Goal: Task Accomplishment & Management: Manage account settings

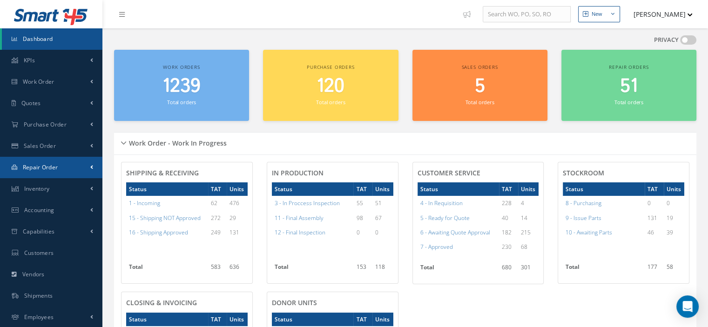
click at [53, 163] on span "Repair Order" at bounding box center [40, 167] width 35 height 8
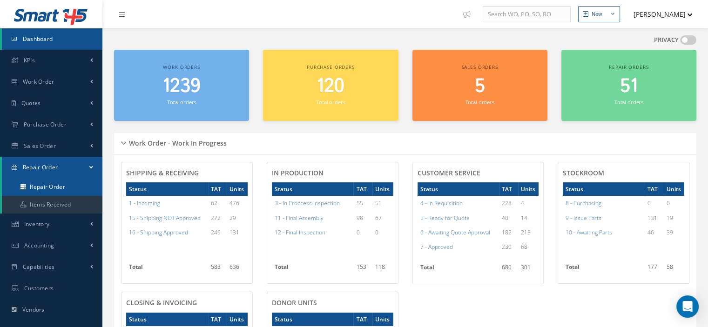
click at [54, 181] on link "Repair Order" at bounding box center [52, 187] width 101 height 18
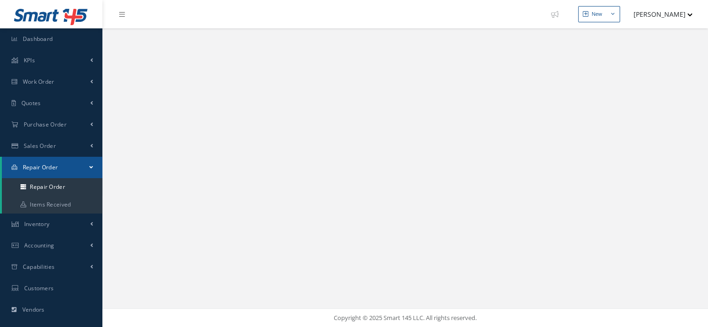
select select "25"
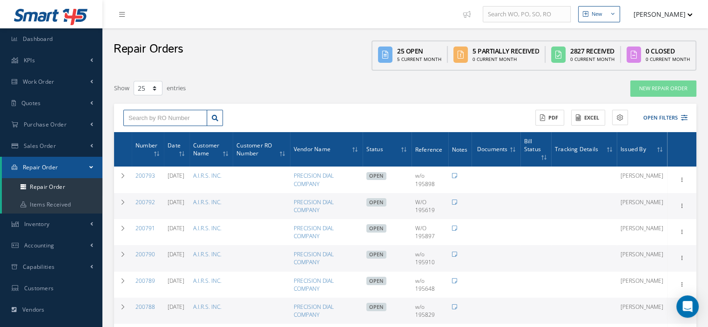
click at [192, 119] on input "text" at bounding box center [165, 118] width 84 height 17
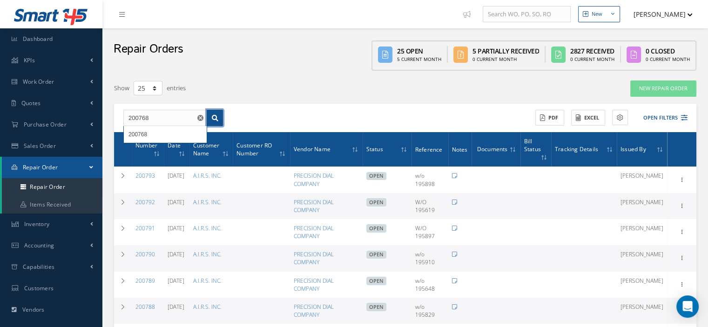
click at [212, 113] on link at bounding box center [215, 118] width 16 height 17
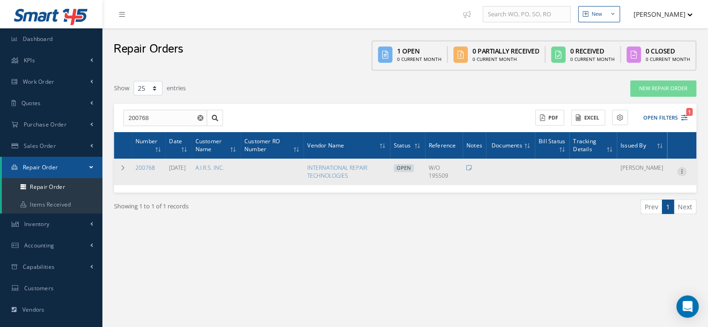
click at [680, 173] on icon at bounding box center [681, 170] width 9 height 7
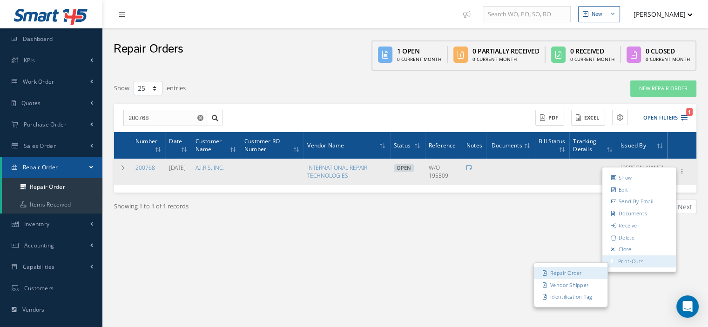
click at [589, 271] on link "Repair Order" at bounding box center [571, 273] width 74 height 12
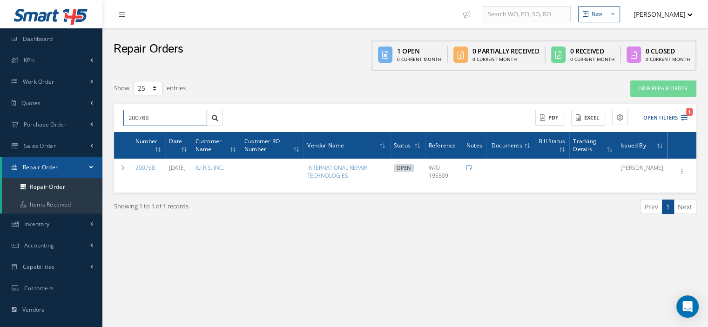
click at [156, 121] on input "200768" at bounding box center [165, 118] width 84 height 17
type input "200773"
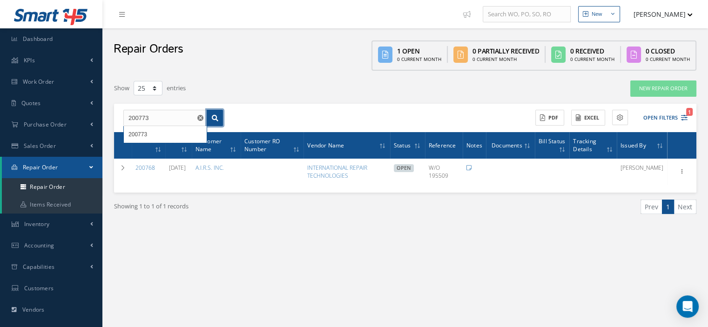
click at [213, 118] on icon at bounding box center [215, 118] width 7 height 7
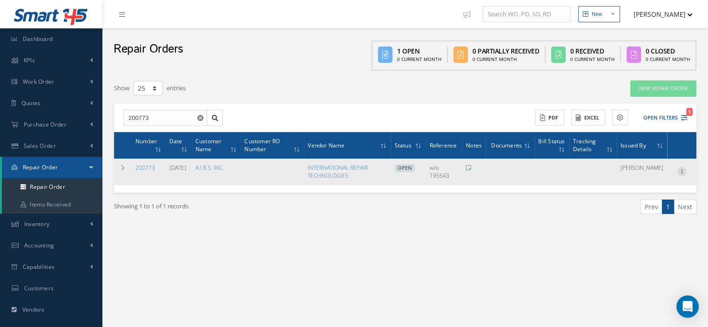
click at [683, 170] on icon at bounding box center [681, 170] width 9 height 7
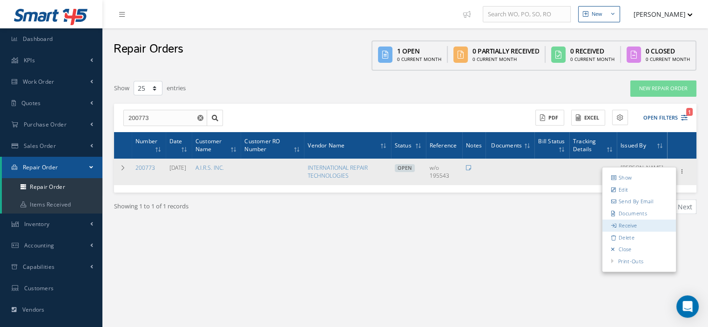
click at [643, 227] on link "Receive" at bounding box center [640, 226] width 74 height 12
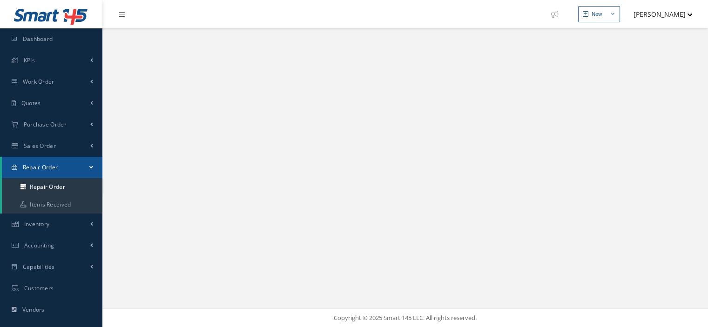
select select "25"
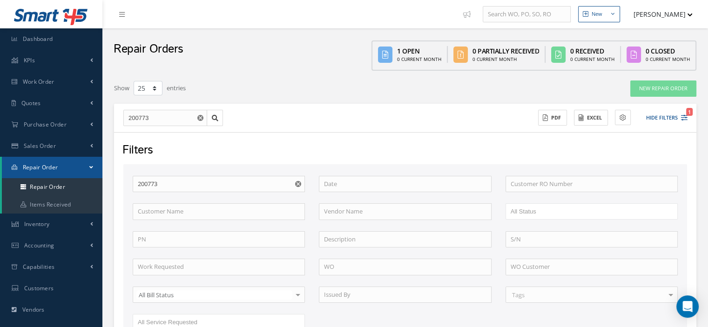
scroll to position [174, 0]
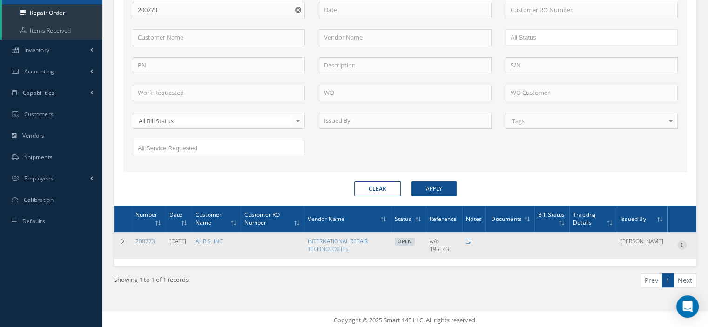
click at [682, 244] on icon at bounding box center [681, 244] width 9 height 7
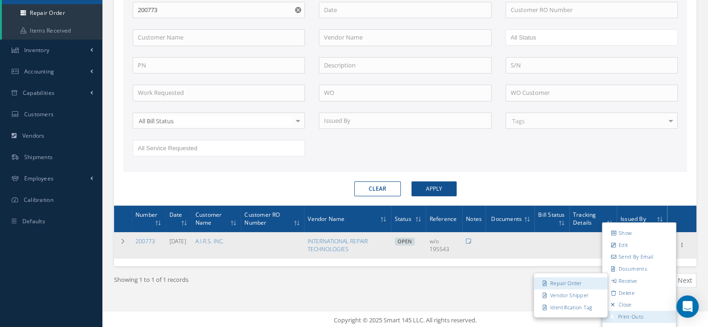
click at [560, 282] on link "Repair Order" at bounding box center [571, 284] width 74 height 12
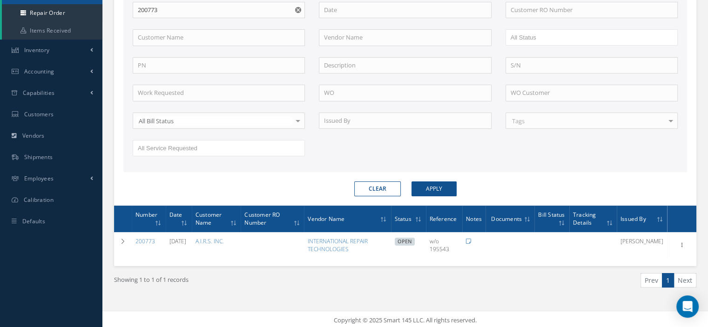
scroll to position [0, 0]
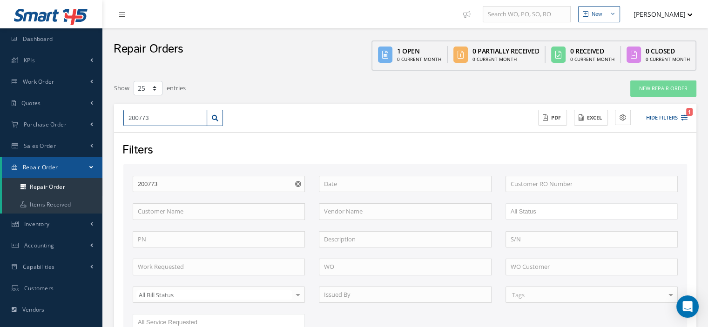
drag, startPoint x: 160, startPoint y: 119, endPoint x: 106, endPoint y: 122, distance: 53.6
click at [106, 122] on div "New New Work Order New Purchase Order New Customer Quote New Sales Order New Re…" at bounding box center [405, 252] width 606 height 504
type input "2"
type input "20"
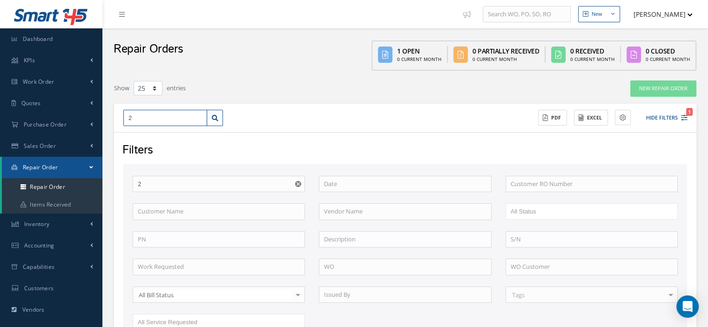
type input "20"
type input "200"
type input "2007"
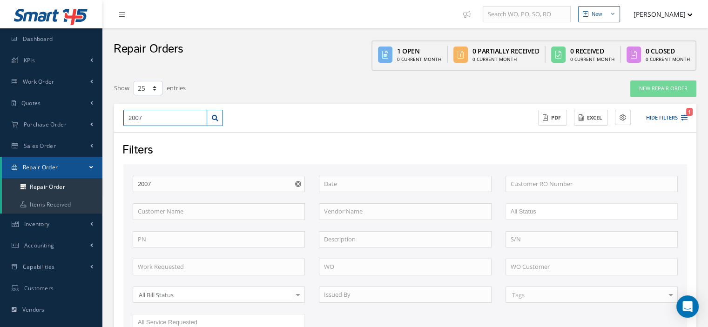
type input "20077"
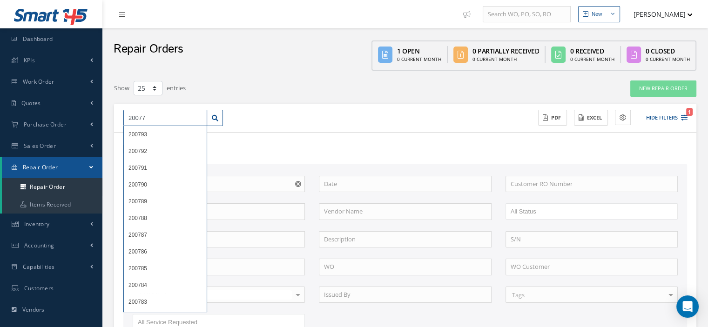
type input "200774"
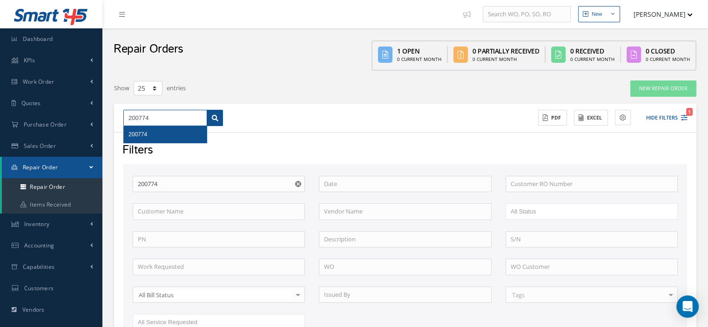
type input "200774"
click at [218, 121] on link at bounding box center [215, 118] width 16 height 17
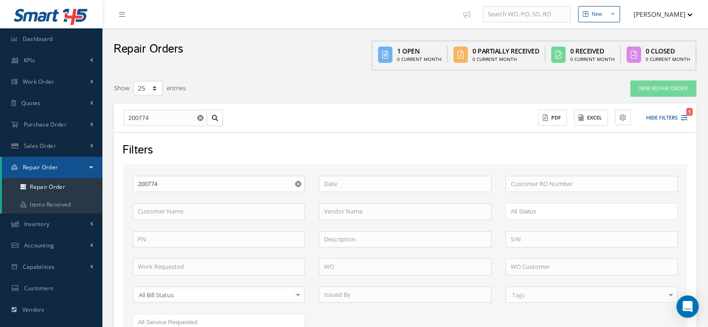
scroll to position [174, 0]
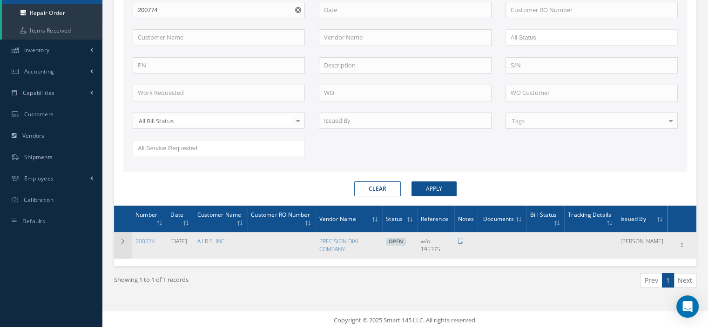
click at [123, 242] on icon at bounding box center [123, 242] width 7 height 6
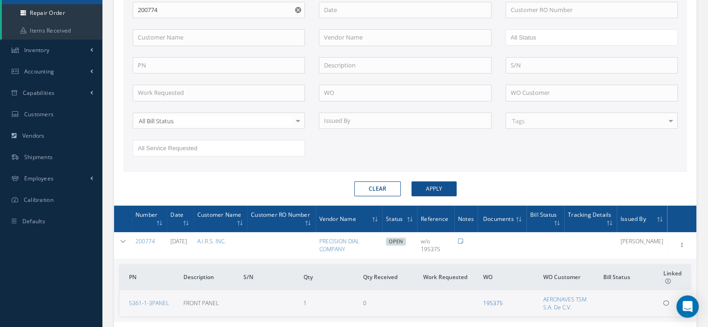
click at [494, 301] on link "195375" at bounding box center [493, 303] width 20 height 8
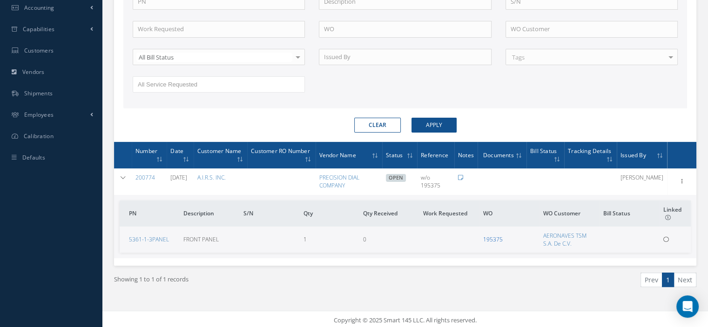
click at [490, 239] on link "195375" at bounding box center [493, 240] width 20 height 8
drag, startPoint x: 169, startPoint y: 236, endPoint x: 127, endPoint y: 237, distance: 42.9
click at [127, 237] on td "5361-1-3PANEL" at bounding box center [150, 240] width 60 height 26
copy link "5361-1-3PANEL"
click at [682, 182] on icon at bounding box center [681, 180] width 9 height 7
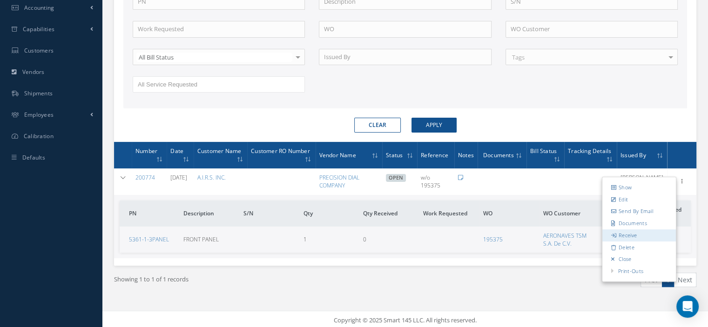
click at [633, 237] on link "Receive" at bounding box center [640, 236] width 74 height 12
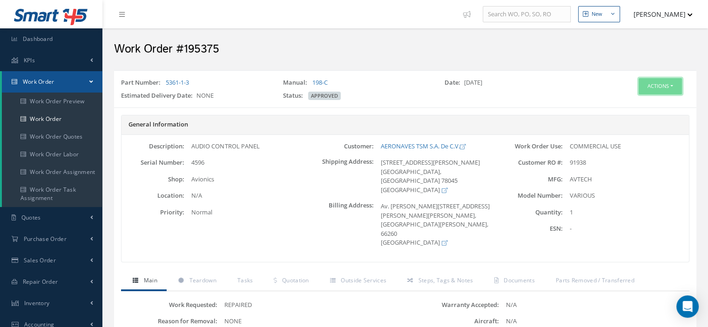
click at [670, 84] on button "Actions" at bounding box center [660, 86] width 43 height 16
click at [633, 135] on link "Part Issue" at bounding box center [646, 141] width 74 height 13
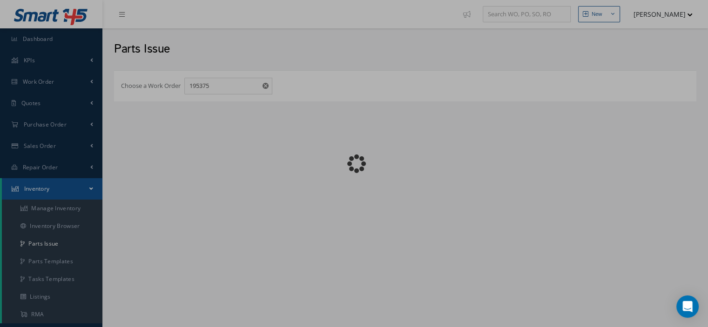
checkbox input "false"
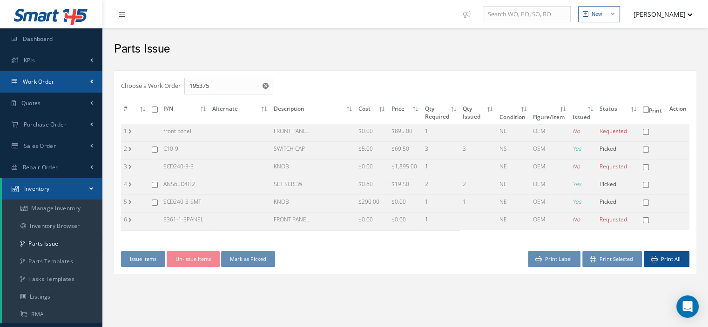
click at [53, 83] on span "Work Order" at bounding box center [39, 82] width 32 height 8
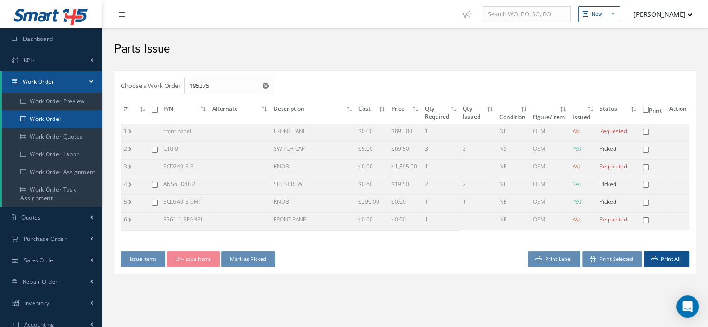
click at [52, 116] on link "Work Order" at bounding box center [52, 119] width 101 height 18
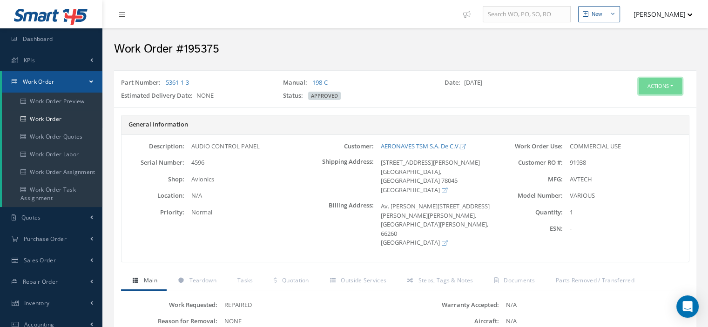
click at [672, 85] on button "Actions" at bounding box center [660, 86] width 43 height 16
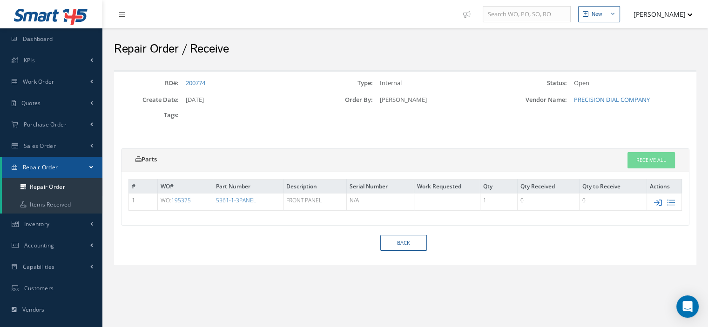
click at [658, 203] on icon at bounding box center [658, 203] width 8 height 8
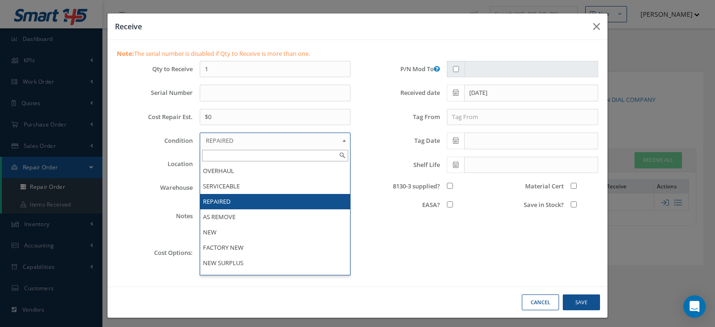
click at [270, 139] on span "REPAIRED" at bounding box center [272, 140] width 133 height 11
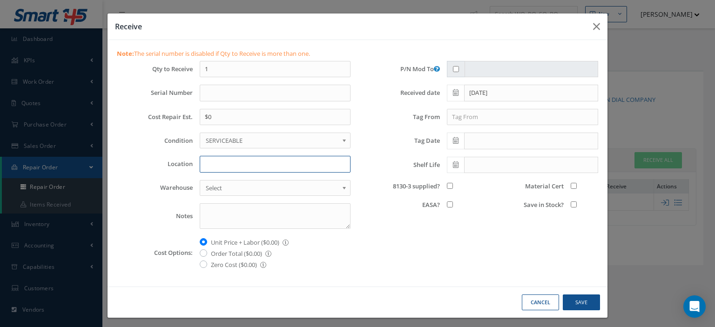
click at [246, 165] on input "Location" at bounding box center [275, 164] width 151 height 17
type input "z"
type input "Z-1"
click at [447, 184] on input "8130-3 supplied?" at bounding box center [450, 186] width 6 height 6
checkbox input "true"
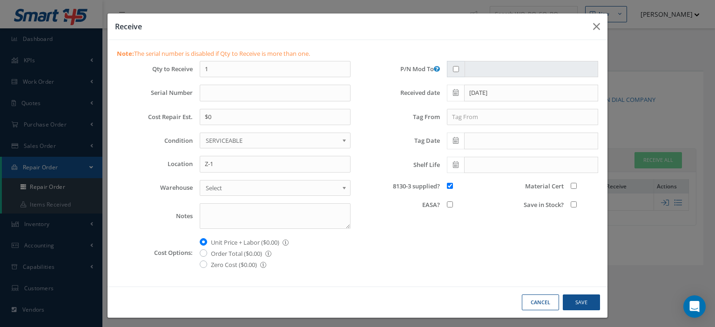
click at [571, 203] on input "Save in Stock?" at bounding box center [574, 205] width 6 height 6
checkbox input "true"
click at [571, 184] on input "Material Cert" at bounding box center [574, 186] width 6 height 6
checkbox input "true"
click at [589, 298] on button "Save" at bounding box center [581, 303] width 37 height 16
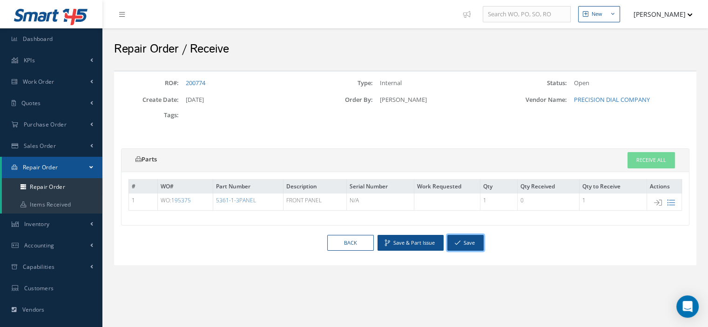
click at [465, 244] on button "Save" at bounding box center [465, 243] width 36 height 16
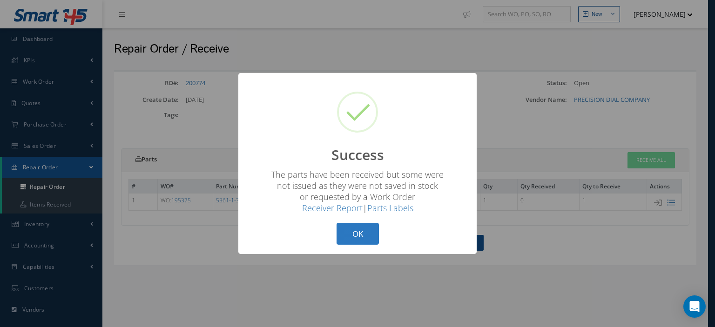
click at [372, 234] on button "OK" at bounding box center [358, 234] width 42 height 22
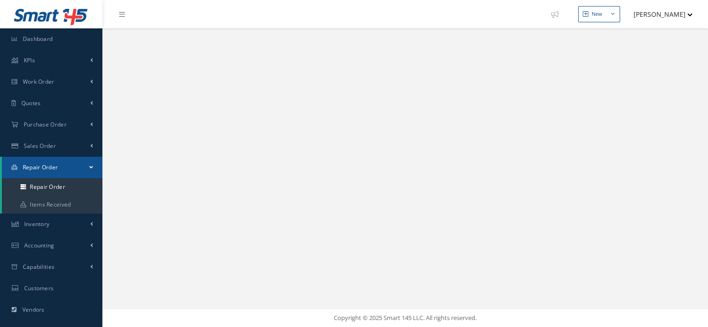
select select "25"
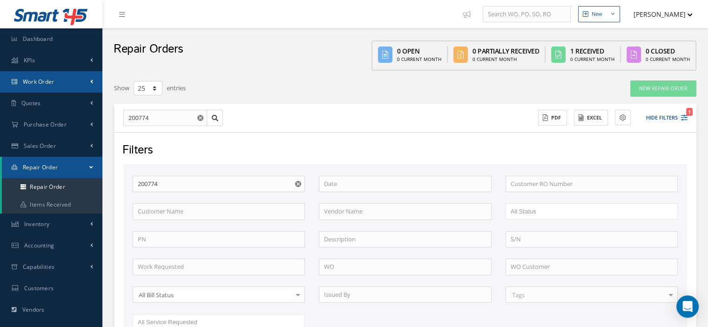
click at [57, 83] on link "Work Order" at bounding box center [51, 81] width 102 height 21
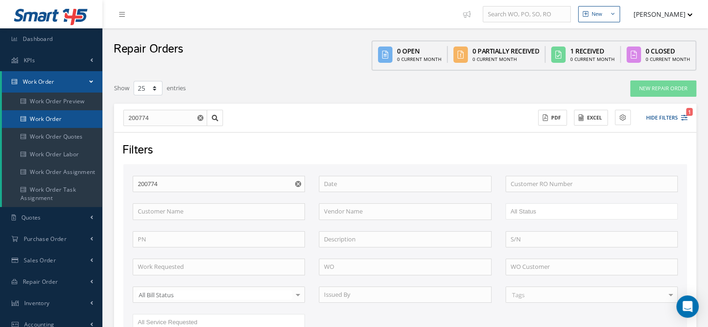
click at [62, 118] on link "Work Order" at bounding box center [52, 119] width 101 height 18
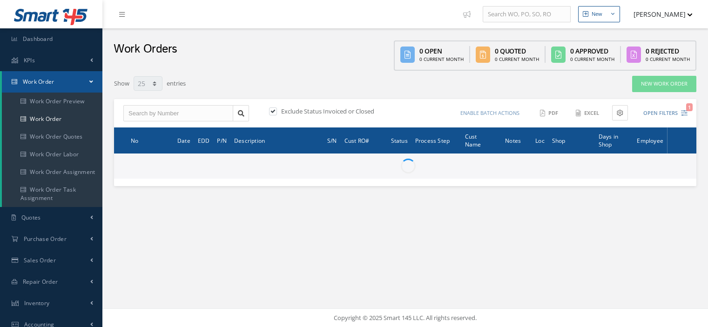
select select "25"
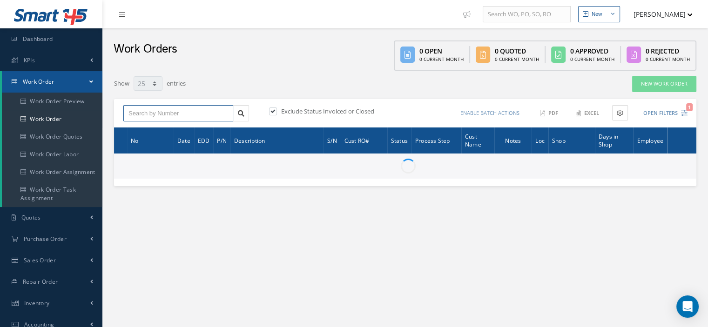
click at [129, 111] on input "text" at bounding box center [178, 113] width 110 height 17
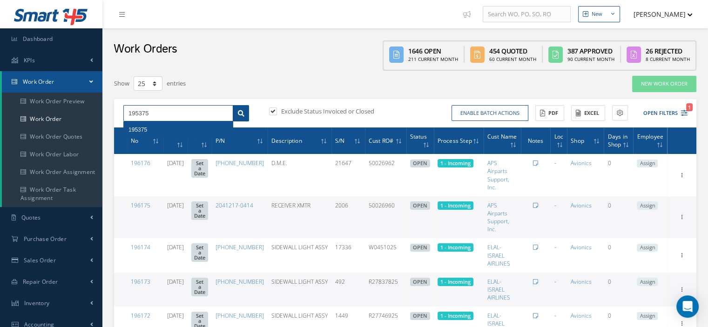
type input "195375"
click at [237, 117] on link at bounding box center [241, 113] width 16 height 17
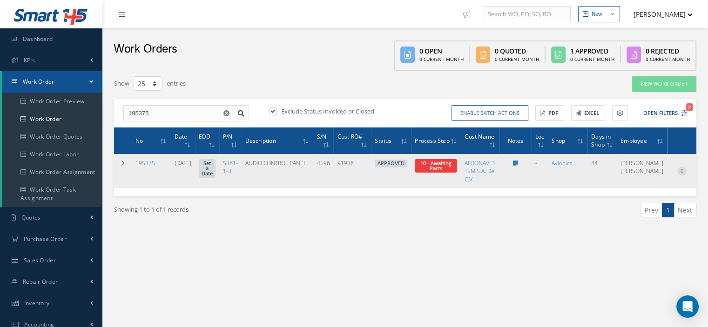
click at [680, 169] on icon at bounding box center [681, 170] width 9 height 7
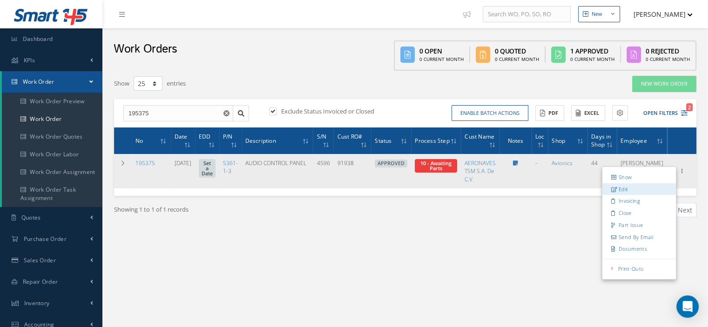
click at [636, 189] on link "Edit" at bounding box center [640, 189] width 74 height 12
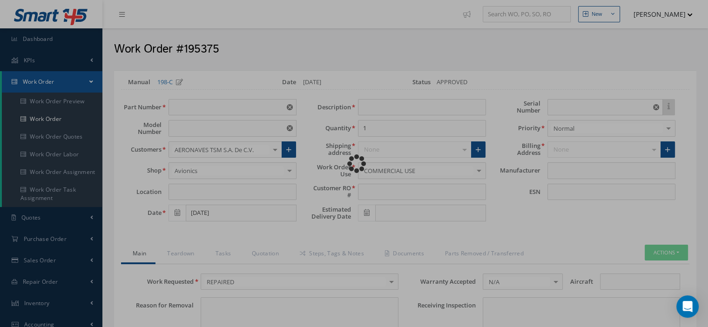
type input "5361-1-3"
type input "VARIOUS"
type input "[DATE]"
type input "AUDIO CONTROL PANEL"
type input "91938"
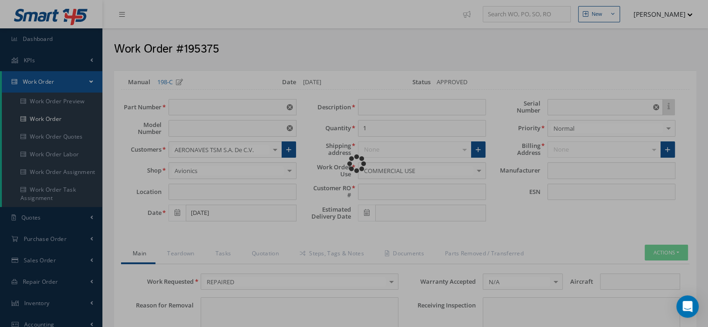
type input "4596"
type textarea "NONE"
type input "NONE"
type textarea "NONE"
type input "NONE"
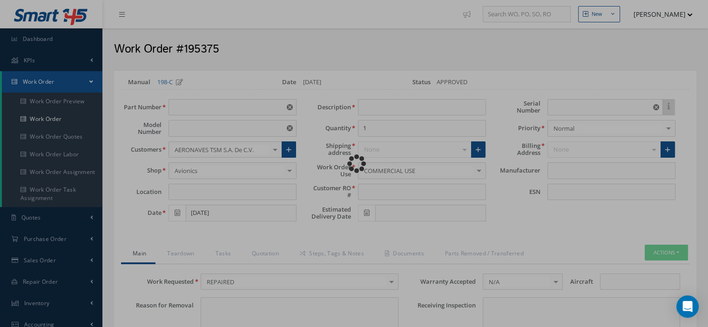
type input "A-D"
checkbox input "true"
type input "AVTECH"
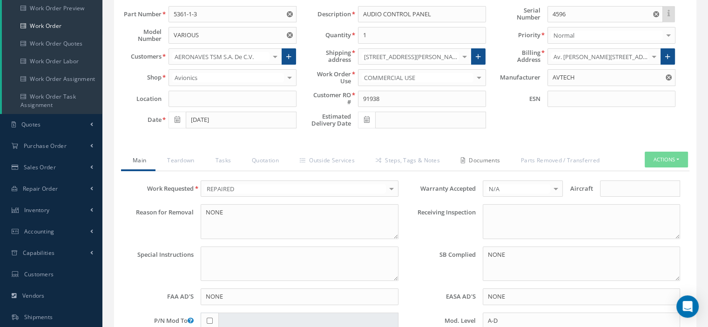
scroll to position [140, 0]
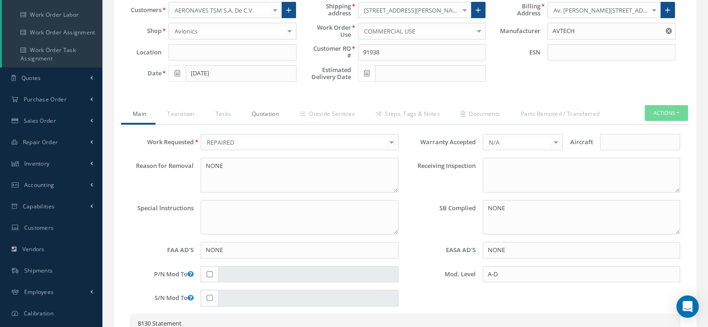
click at [266, 112] on link "Quotation" at bounding box center [264, 115] width 48 height 20
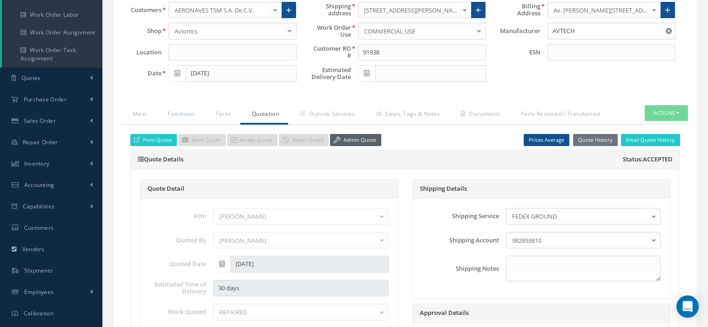
click at [352, 139] on link "Admin Quote" at bounding box center [355, 140] width 51 height 13
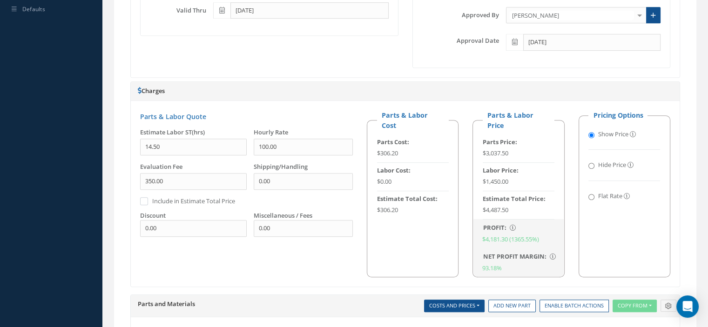
scroll to position [792, 0]
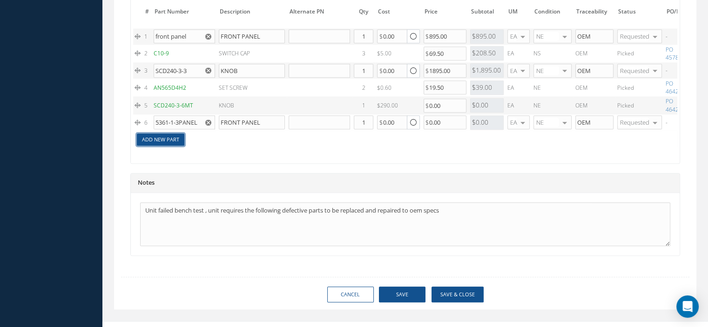
click at [175, 140] on link "Add New Part" at bounding box center [160, 140] width 47 height 13
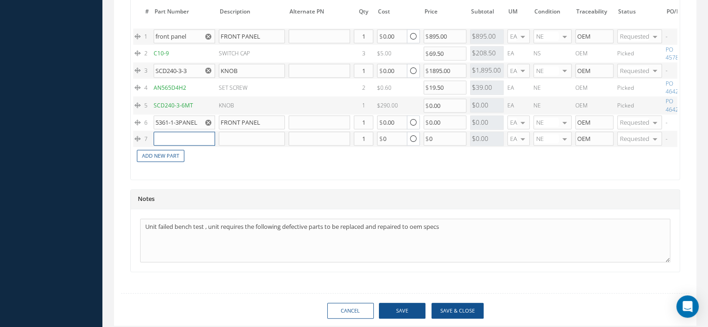
click at [175, 139] on input "text" at bounding box center [184, 139] width 61 height 14
paste input "5361-1-3PANEL"
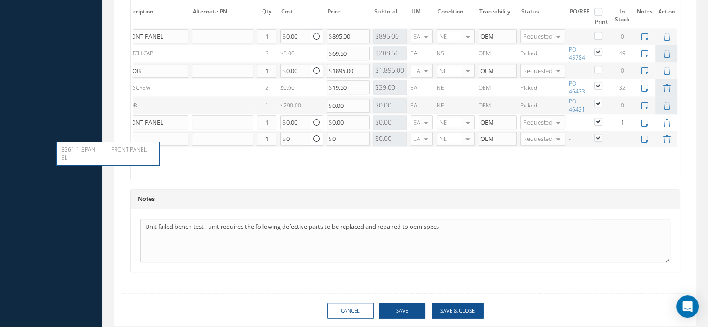
scroll to position [0, 0]
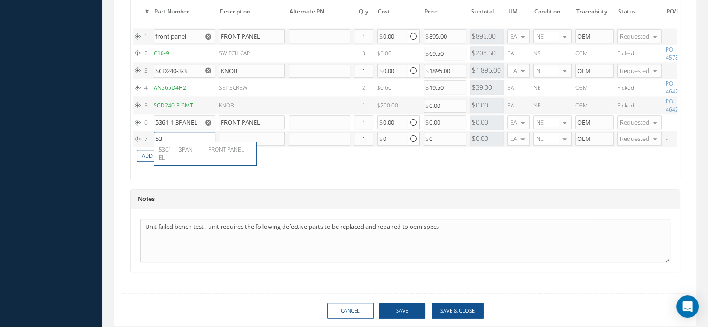
type input "5"
click at [401, 316] on button "Save" at bounding box center [402, 311] width 47 height 16
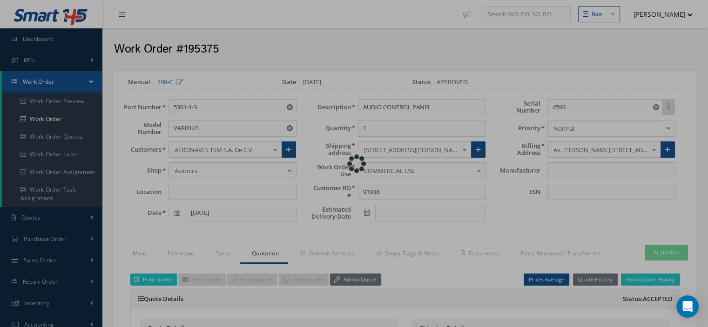
type input "AVTECH"
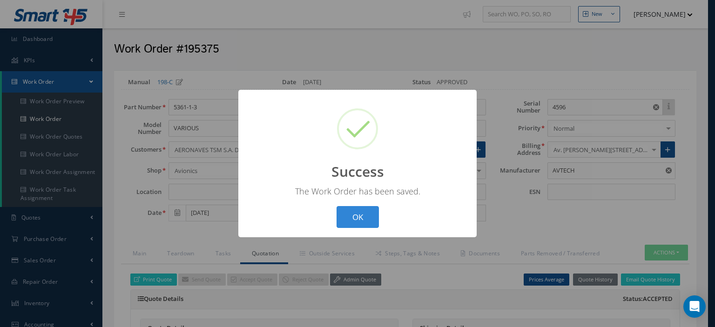
click at [359, 219] on button "OK" at bounding box center [358, 217] width 42 height 22
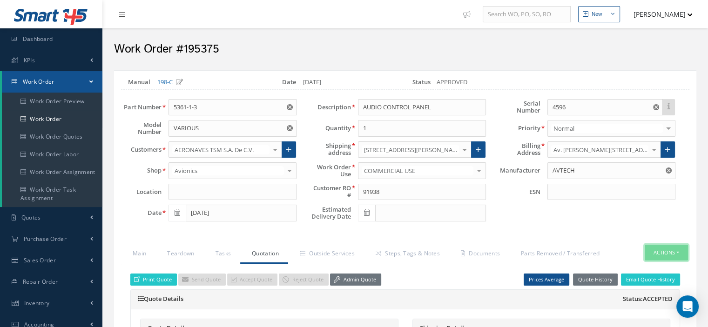
click at [674, 251] on button "Actions" at bounding box center [666, 253] width 43 height 16
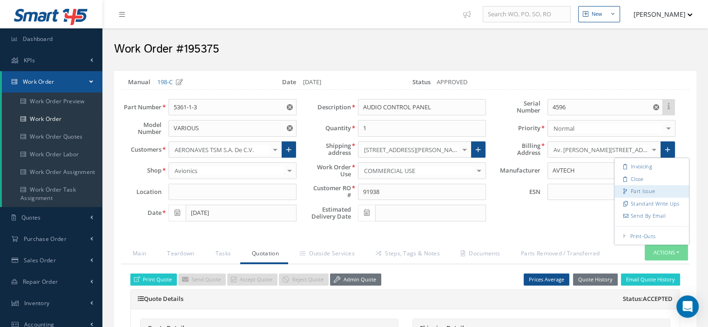
click at [630, 194] on link "Part Issue" at bounding box center [652, 191] width 74 height 13
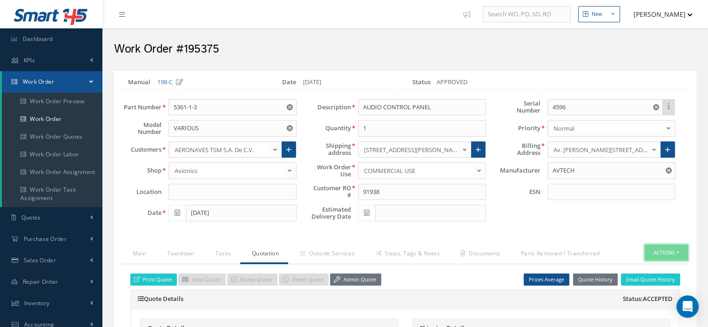
click at [682, 251] on button "Actions" at bounding box center [666, 253] width 43 height 16
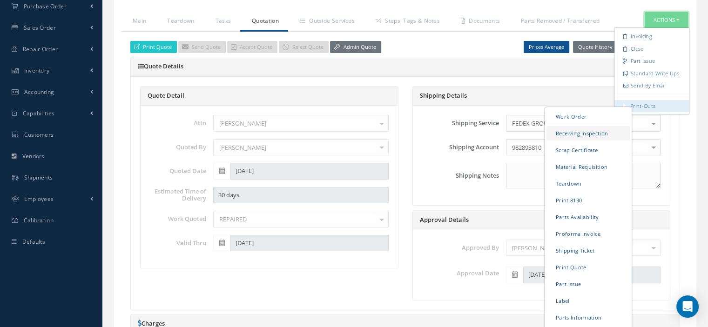
scroll to position [279, 0]
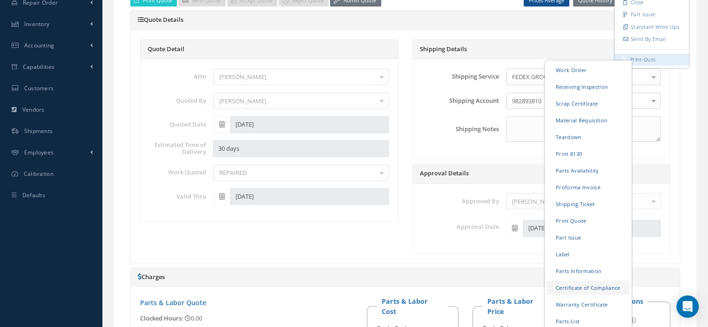
click at [577, 287] on link "Certificate of Compliance" at bounding box center [588, 287] width 83 height 14
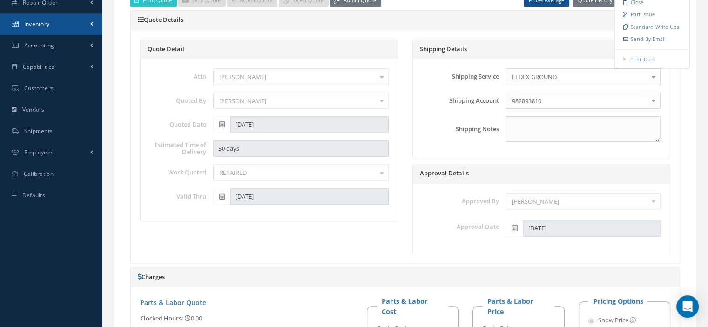
click at [47, 29] on link "Inventory" at bounding box center [51, 24] width 102 height 21
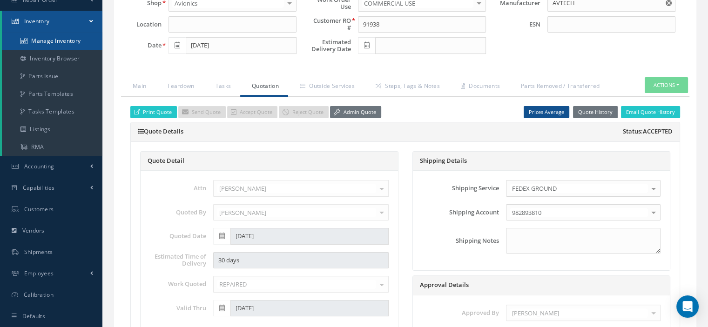
scroll to position [165, 0]
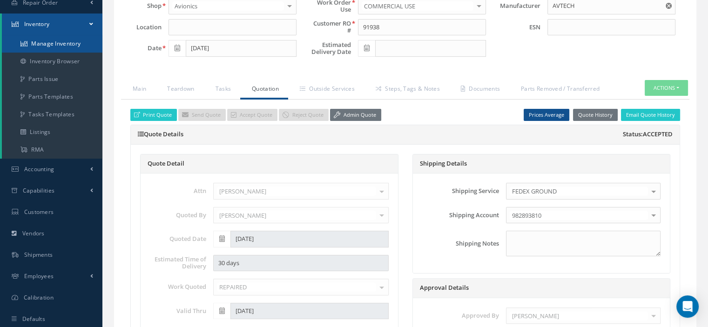
click at [48, 43] on link "Manage Inventory" at bounding box center [52, 44] width 101 height 18
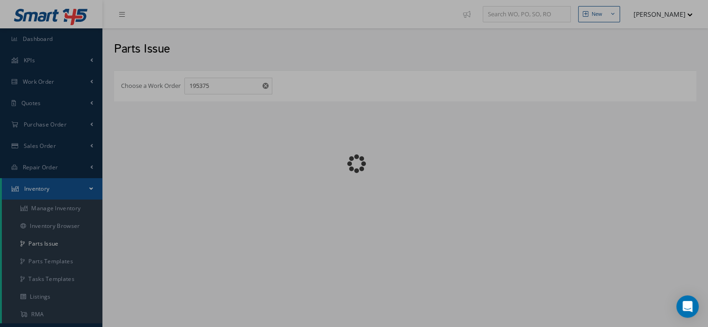
checkbox input "false"
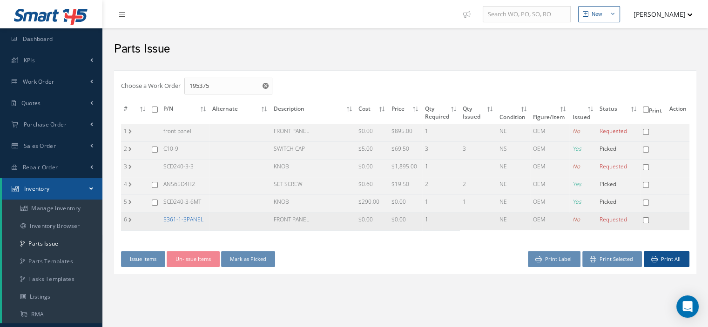
click at [166, 217] on link "5361-1-3PANEL" at bounding box center [183, 220] width 40 height 8
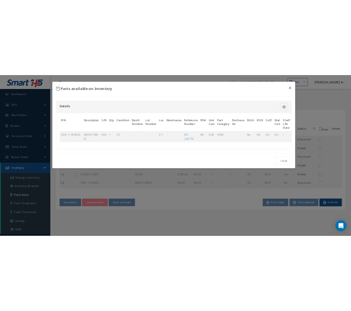
scroll to position [0, 50]
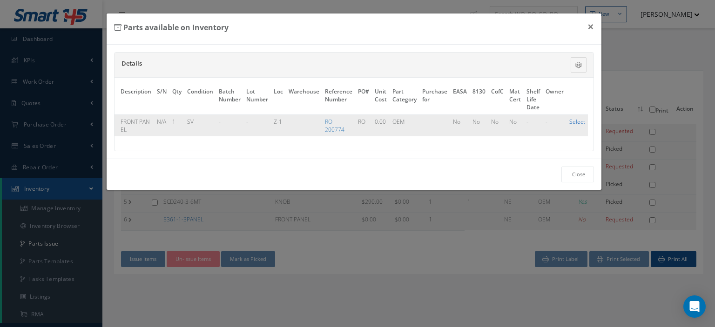
click at [575, 119] on link "Select" at bounding box center [577, 122] width 16 height 8
checkbox input "true"
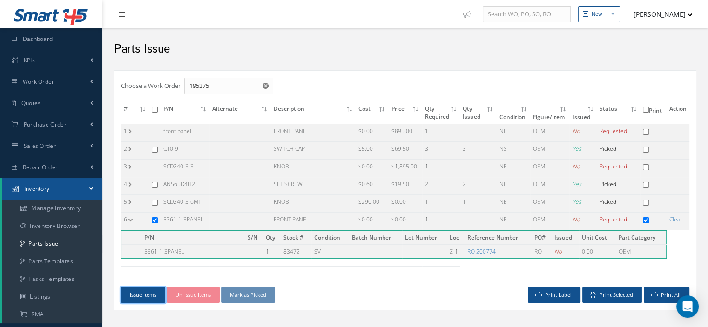
click at [147, 292] on button "Issue Items" at bounding box center [143, 295] width 44 height 16
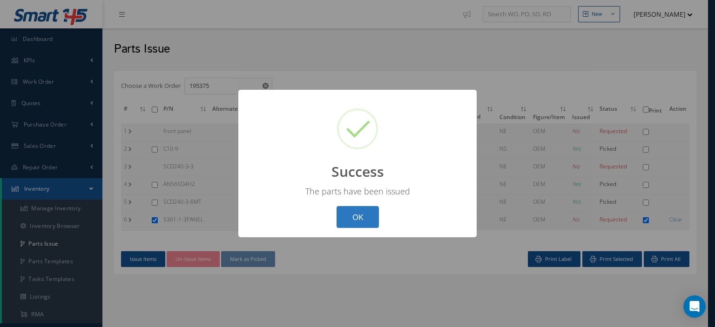
click at [362, 217] on button "OK" at bounding box center [358, 217] width 42 height 22
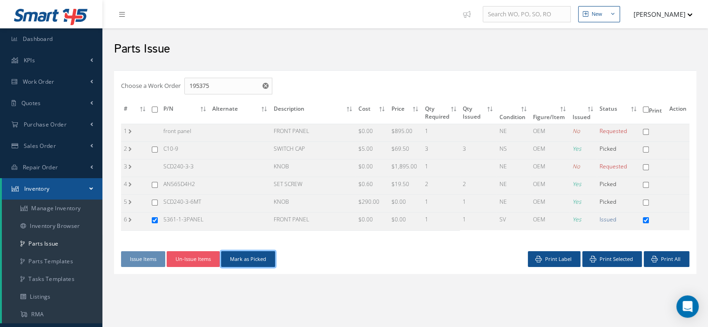
click at [244, 259] on button "Mark as Picked" at bounding box center [248, 259] width 54 height 16
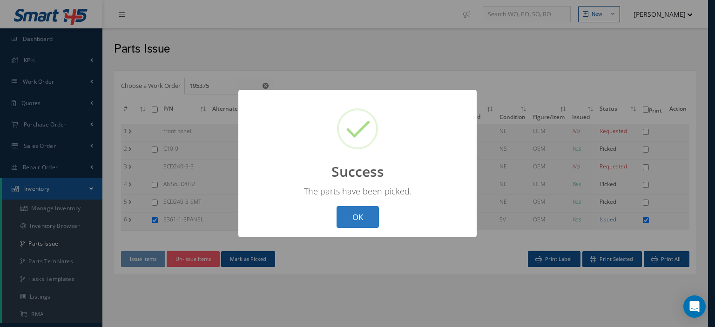
click at [373, 207] on button "OK" at bounding box center [358, 217] width 42 height 22
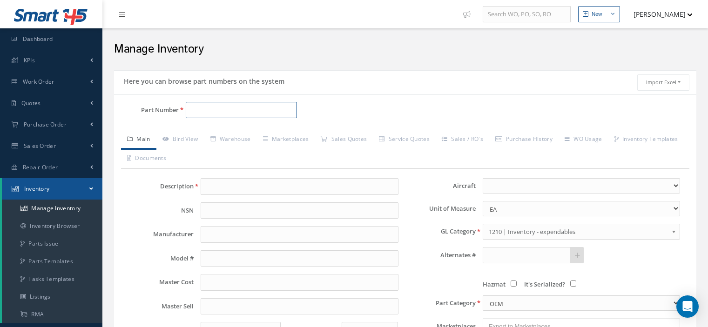
drag, startPoint x: 0, startPoint y: 0, endPoint x: 204, endPoint y: 111, distance: 232.3
click at [205, 115] on input "Part Number" at bounding box center [241, 110] width 111 height 17
paste input "5361-1-3PANEL"
type input "5361-1-3PANEL"
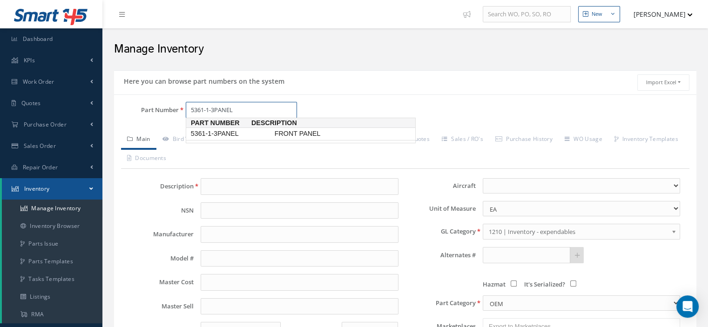
click at [220, 135] on span "5361-1-3PANEL" at bounding box center [231, 134] width 84 height 10
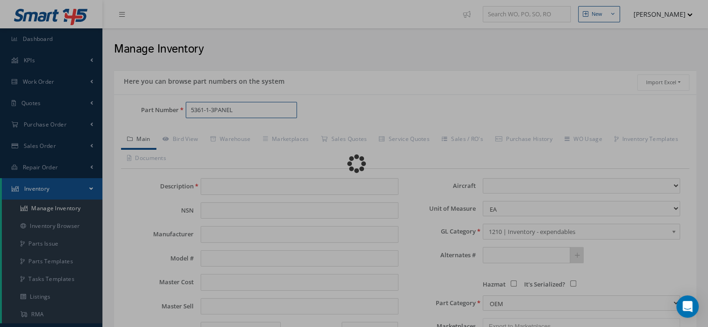
type input "FRONT PANEL"
type input "Unknown"
type input "0.00"
select select
type textarea "FOR P/N 5361-1-3 REFURBISH $ 310 PRECISION DIAL"
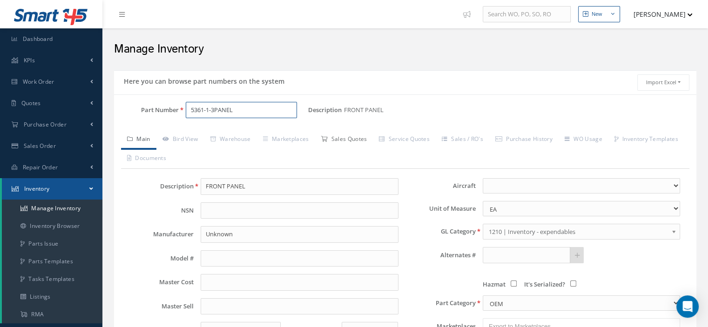
type input "5361-1-3PANEL"
click at [343, 139] on link "Sales Quotes" at bounding box center [344, 140] width 58 height 20
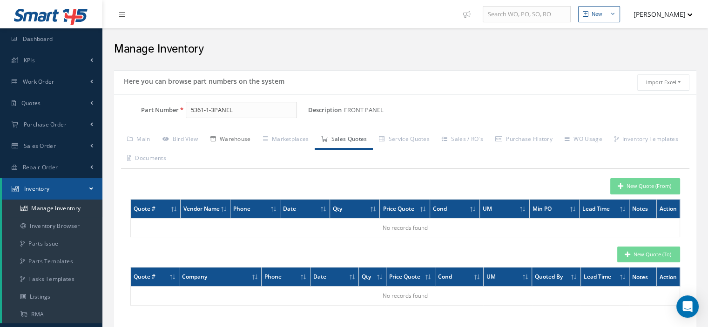
click at [244, 141] on link "Warehouse" at bounding box center [230, 140] width 53 height 20
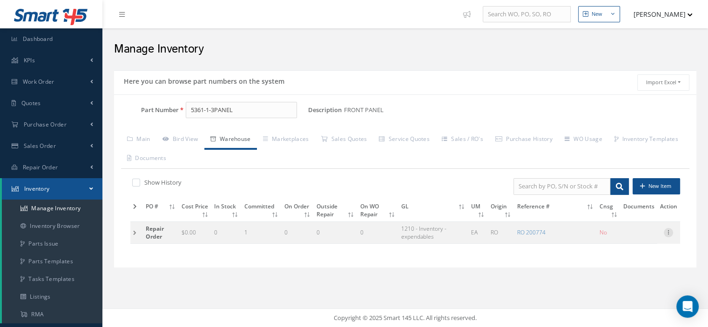
click at [669, 229] on icon at bounding box center [668, 231] width 9 height 7
click at [647, 235] on link "Edit" at bounding box center [626, 239] width 74 height 12
type input "0.00"
type input "[DATE]"
type input "200774"
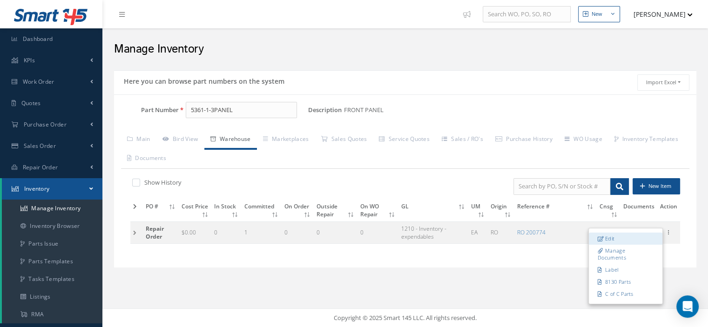
checkbox input "false"
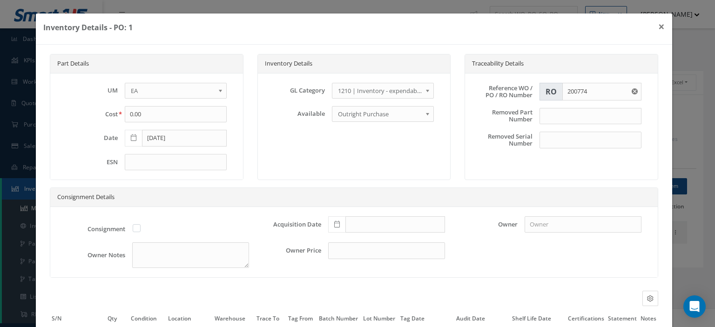
scroll to position [88, 0]
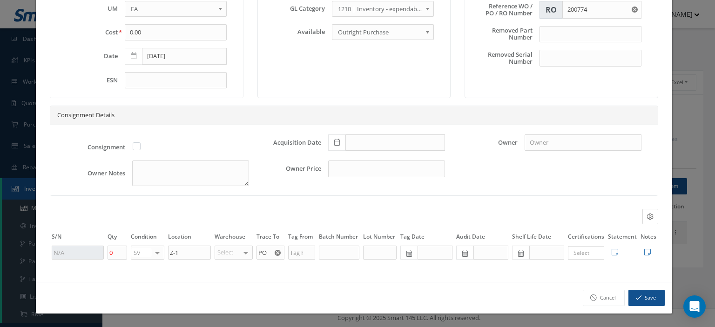
click at [275, 251] on use "Reset" at bounding box center [278, 253] width 6 height 6
click at [270, 255] on input "text" at bounding box center [271, 253] width 28 height 14
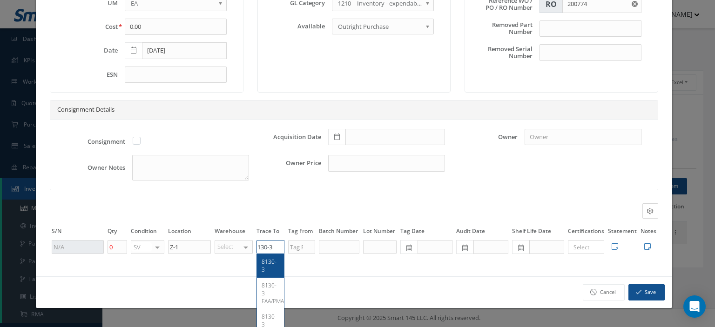
type input "8130-3"
click at [266, 274] on div "8130-3" at bounding box center [271, 266] width 18 height 16
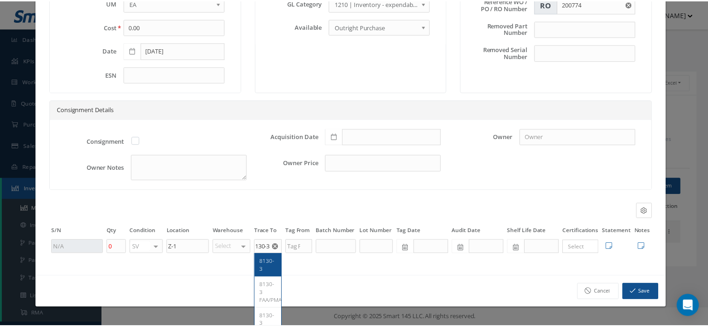
scroll to position [0, 0]
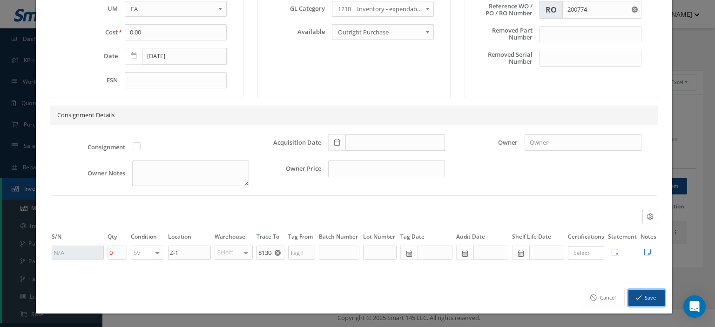
click at [636, 295] on icon "button" at bounding box center [639, 298] width 6 height 7
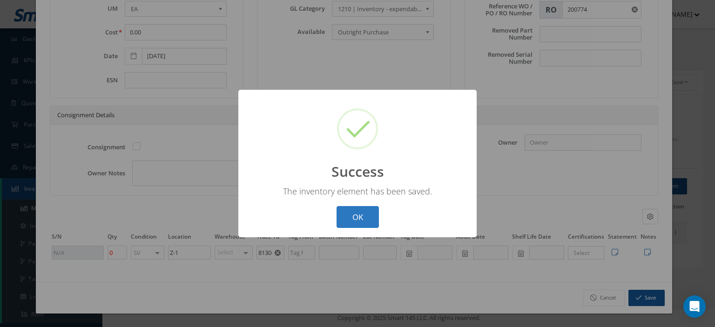
click at [365, 218] on button "OK" at bounding box center [358, 217] width 42 height 22
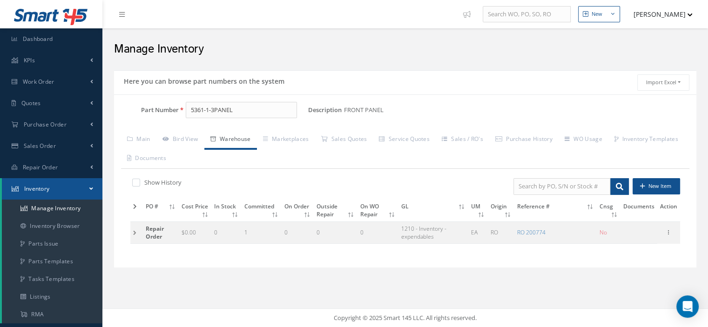
click at [132, 234] on td at bounding box center [136, 233] width 13 height 22
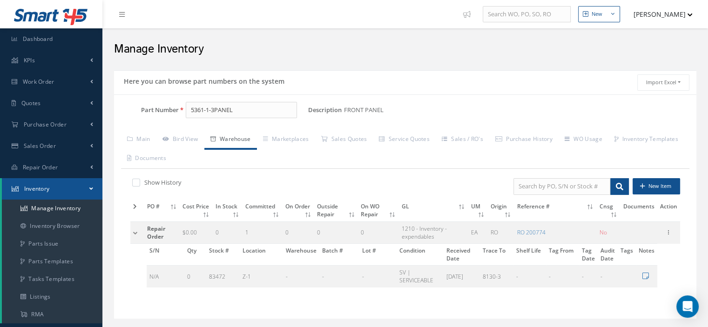
click at [132, 234] on td at bounding box center [137, 233] width 14 height 22
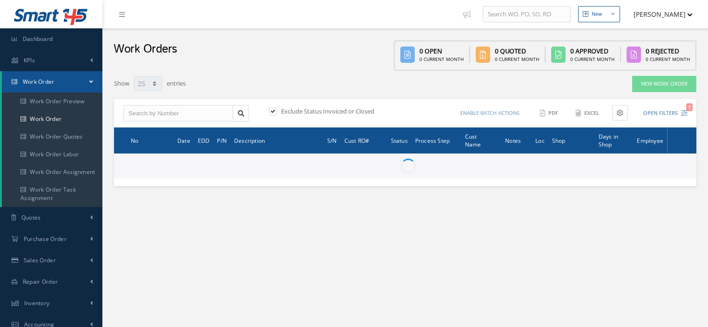
select select "25"
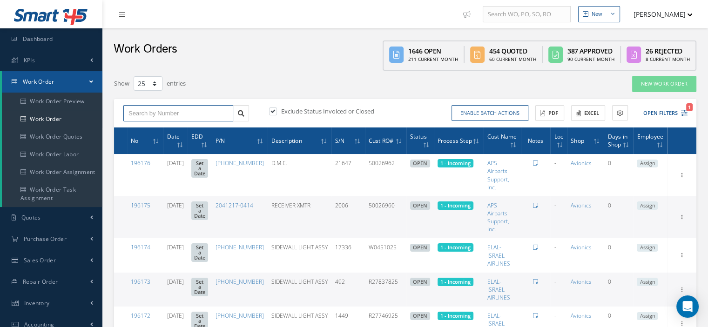
click at [192, 114] on input "text" at bounding box center [178, 113] width 110 height 17
type input "4"
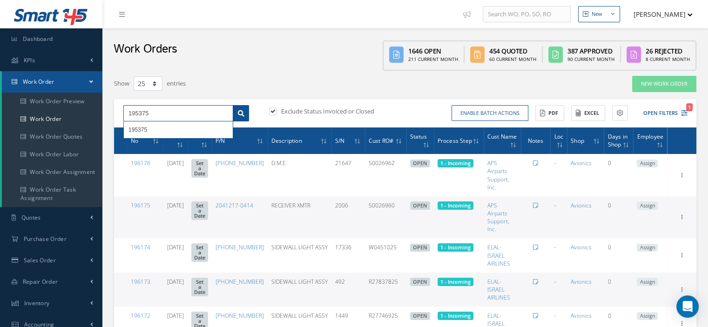
type input "195375"
click at [246, 106] on link at bounding box center [241, 113] width 16 height 17
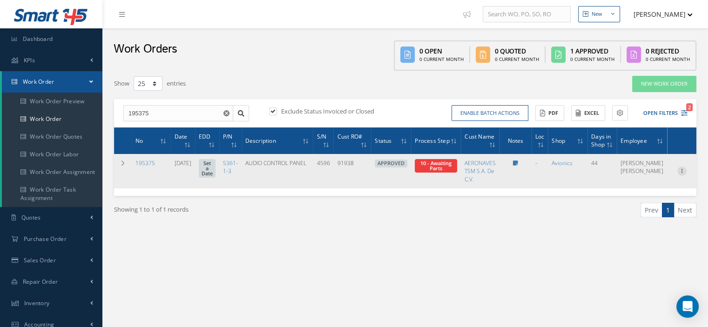
click at [680, 169] on icon at bounding box center [681, 170] width 9 height 7
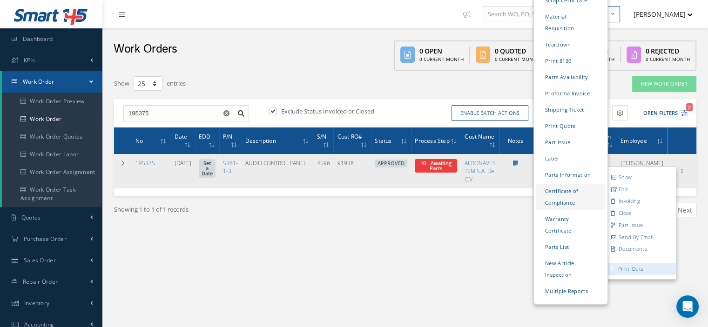
click at [561, 184] on link "Certificate of Compliance" at bounding box center [571, 197] width 70 height 26
